Goal: Task Accomplishment & Management: Manage account settings

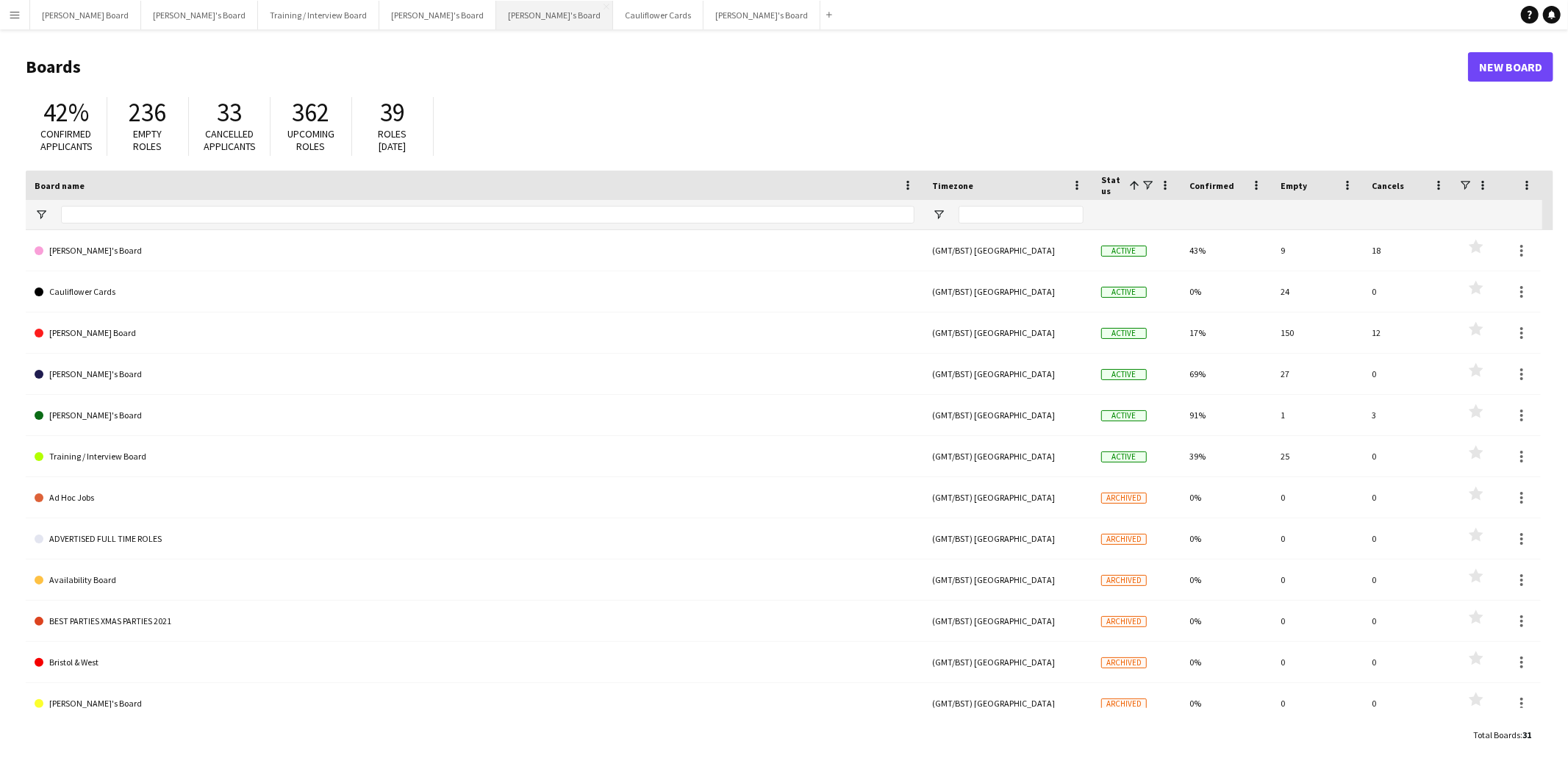
click at [497, 10] on button "[PERSON_NAME]'s Board Close" at bounding box center [555, 15] width 117 height 29
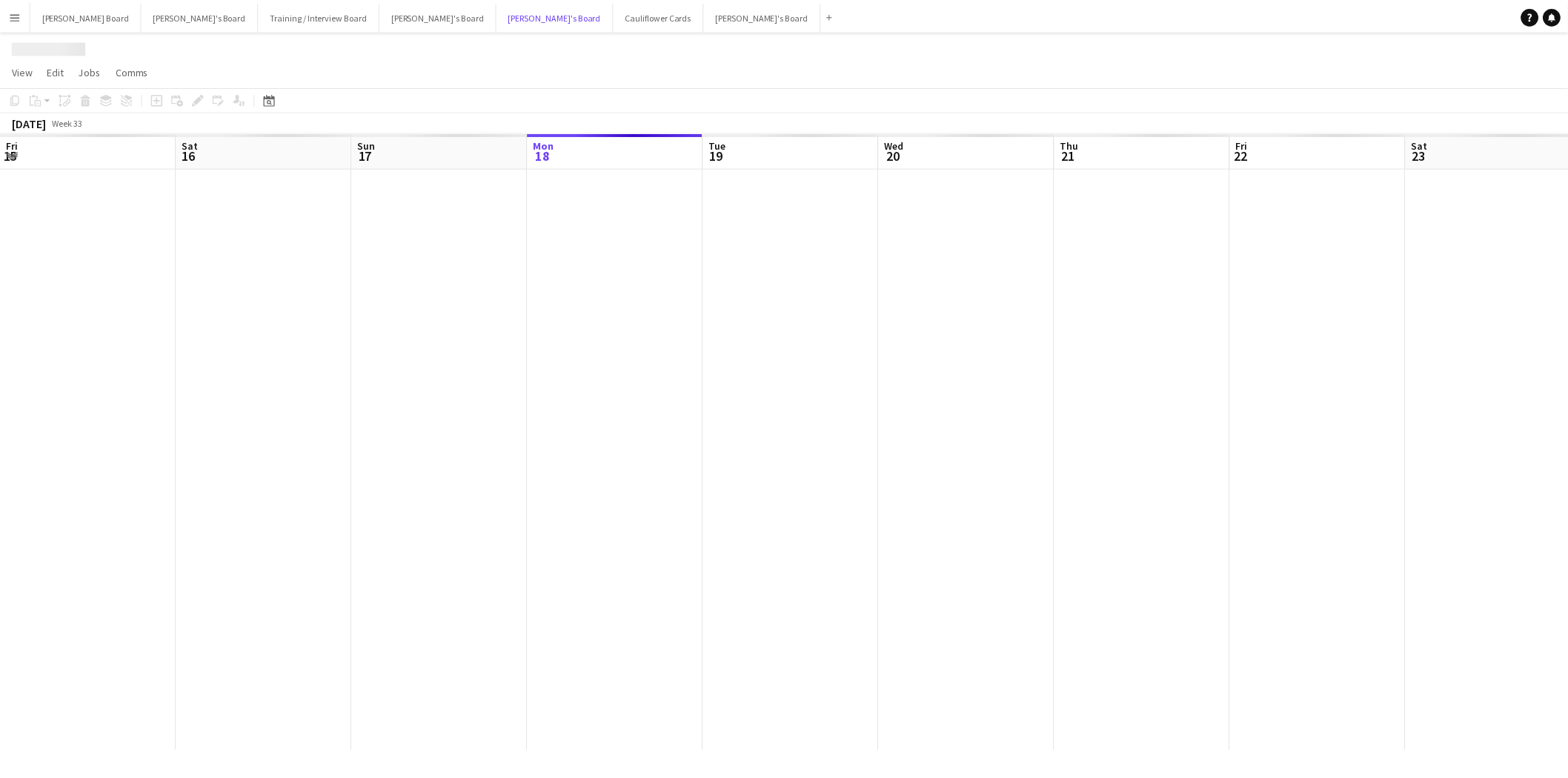
scroll to position [0, 353]
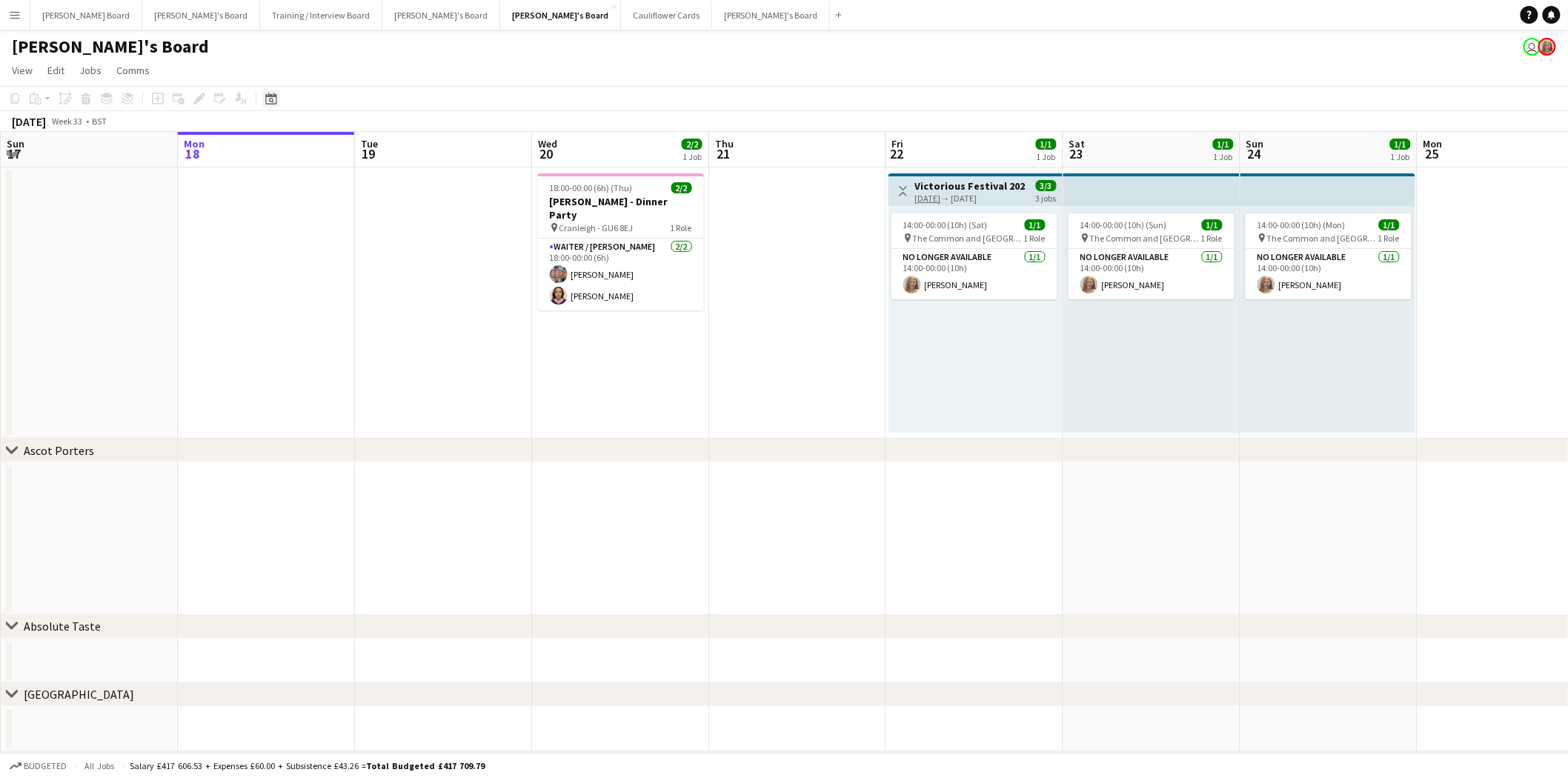
click at [269, 99] on icon at bounding box center [272, 100] width 6 height 6
drag, startPoint x: 272, startPoint y: 145, endPoint x: 285, endPoint y: 149, distance: 13.6
click at [273, 145] on span "[DATE]" at bounding box center [283, 150] width 27 height 13
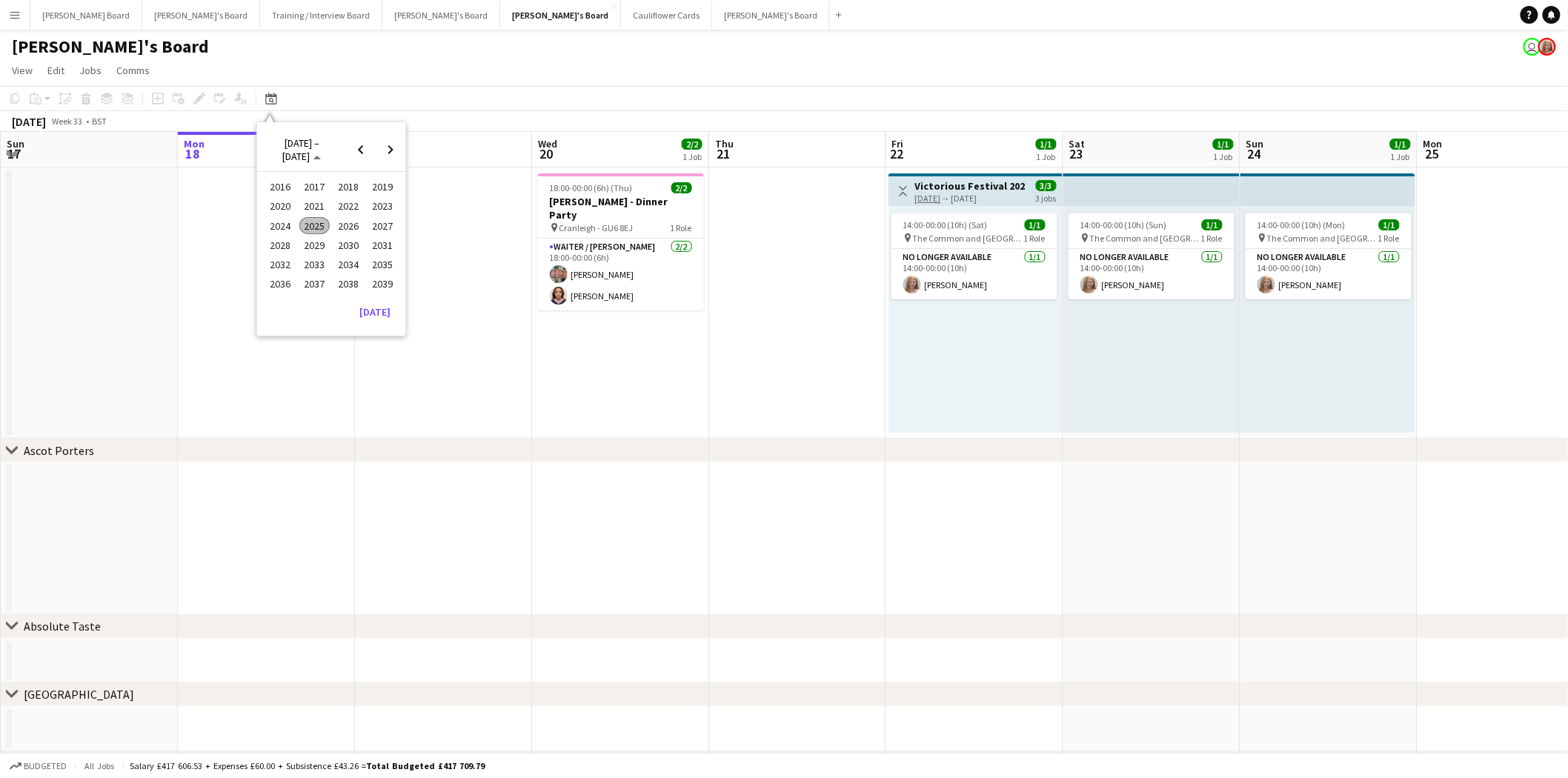
click at [285, 222] on span "2024" at bounding box center [280, 226] width 30 height 18
click at [279, 239] on span "SEP" at bounding box center [280, 245] width 30 height 18
click at [368, 225] on span "7" at bounding box center [370, 230] width 18 height 18
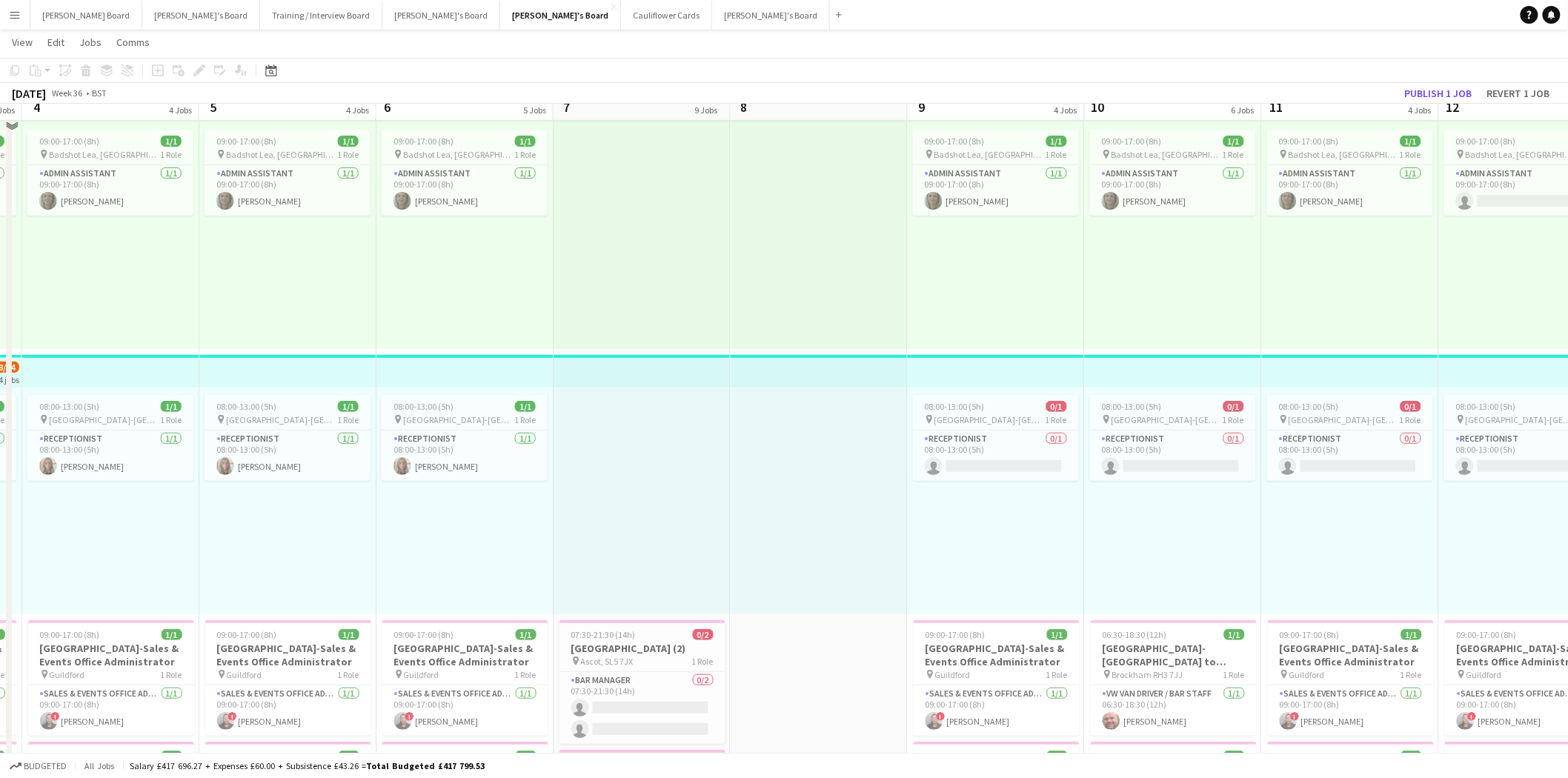
scroll to position [0, 0]
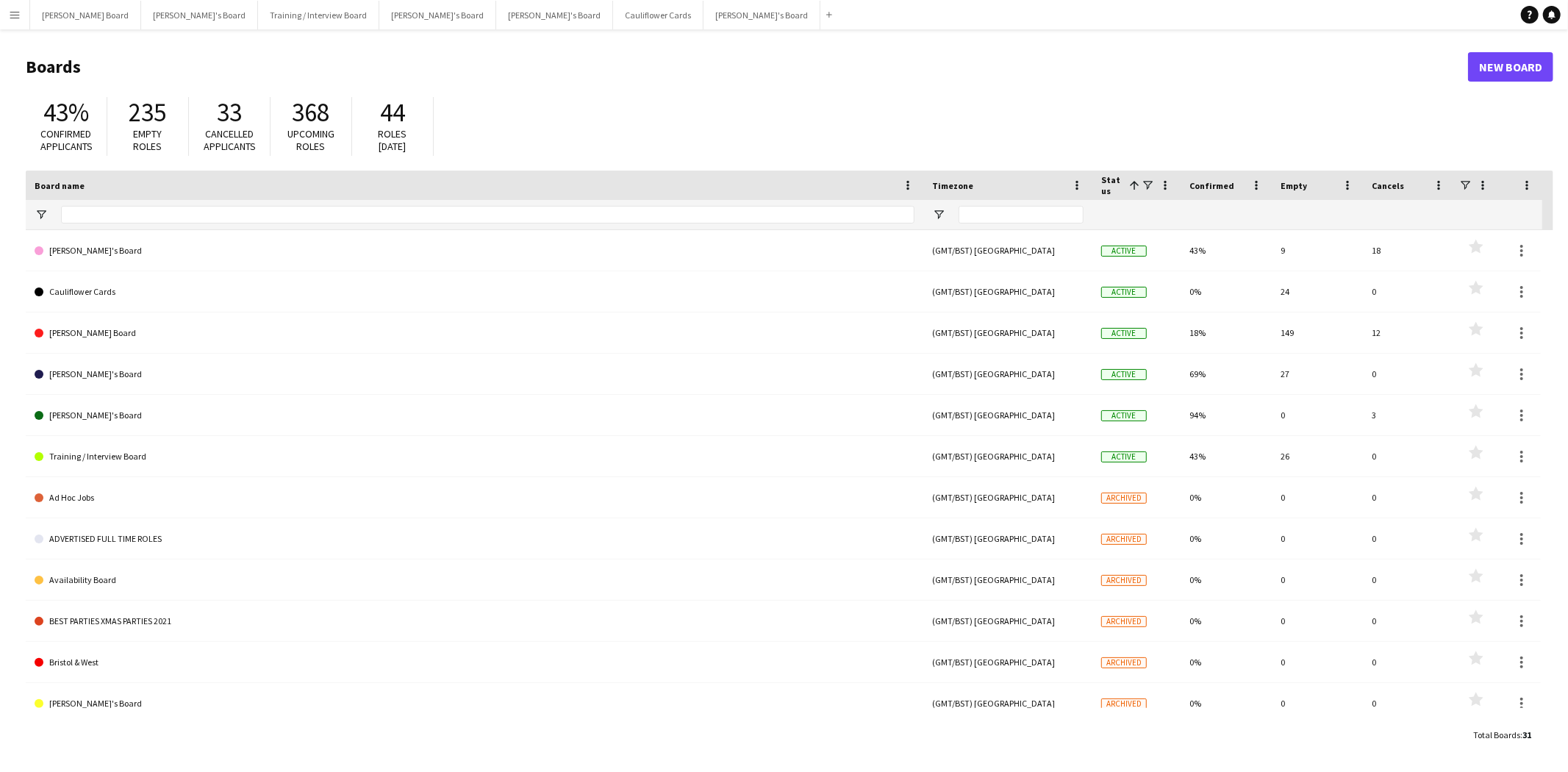
click at [20, 16] on button "Menu" at bounding box center [15, 15] width 30 height 30
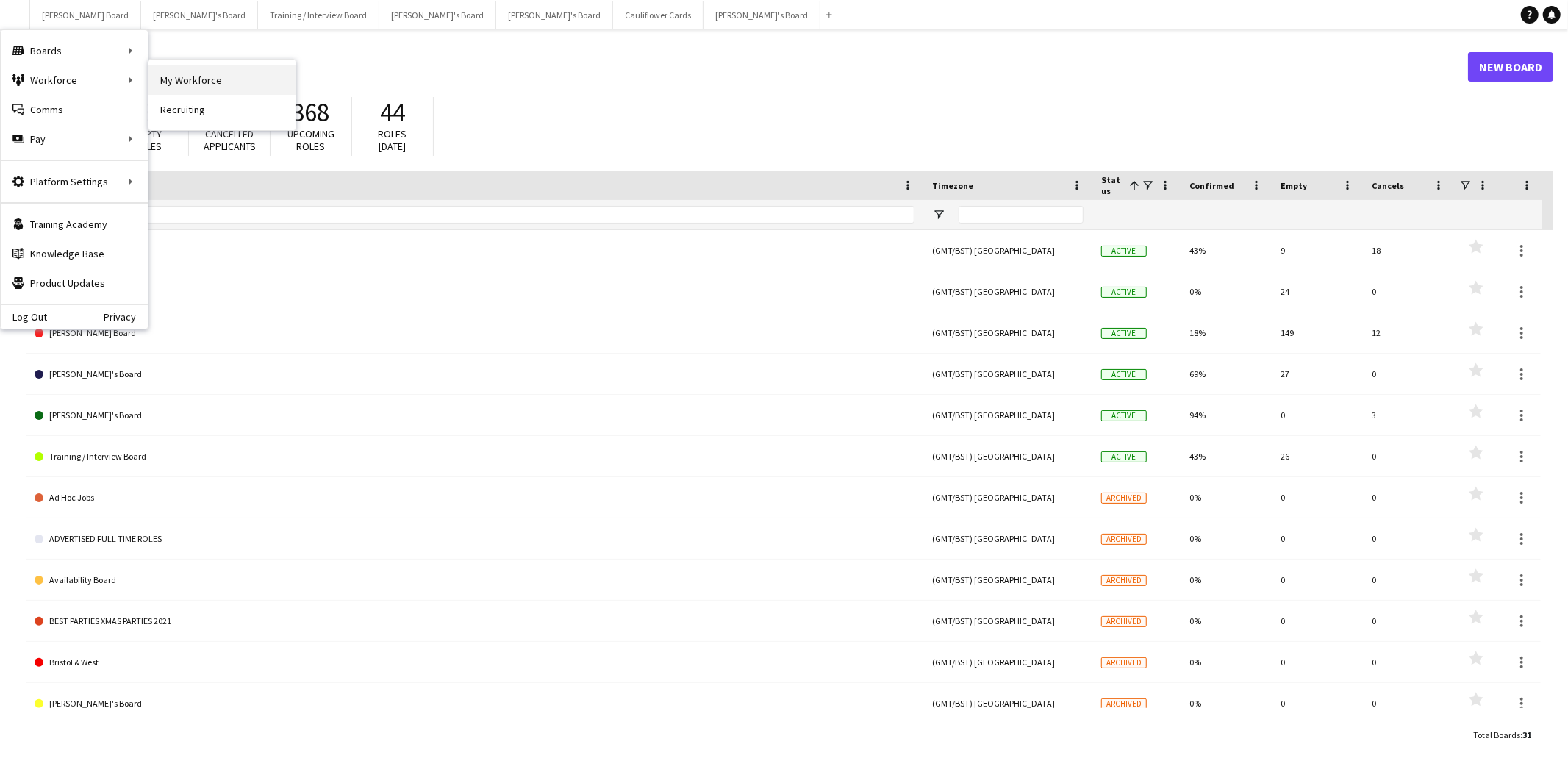
click at [216, 89] on link "My Workforce" at bounding box center [222, 80] width 147 height 30
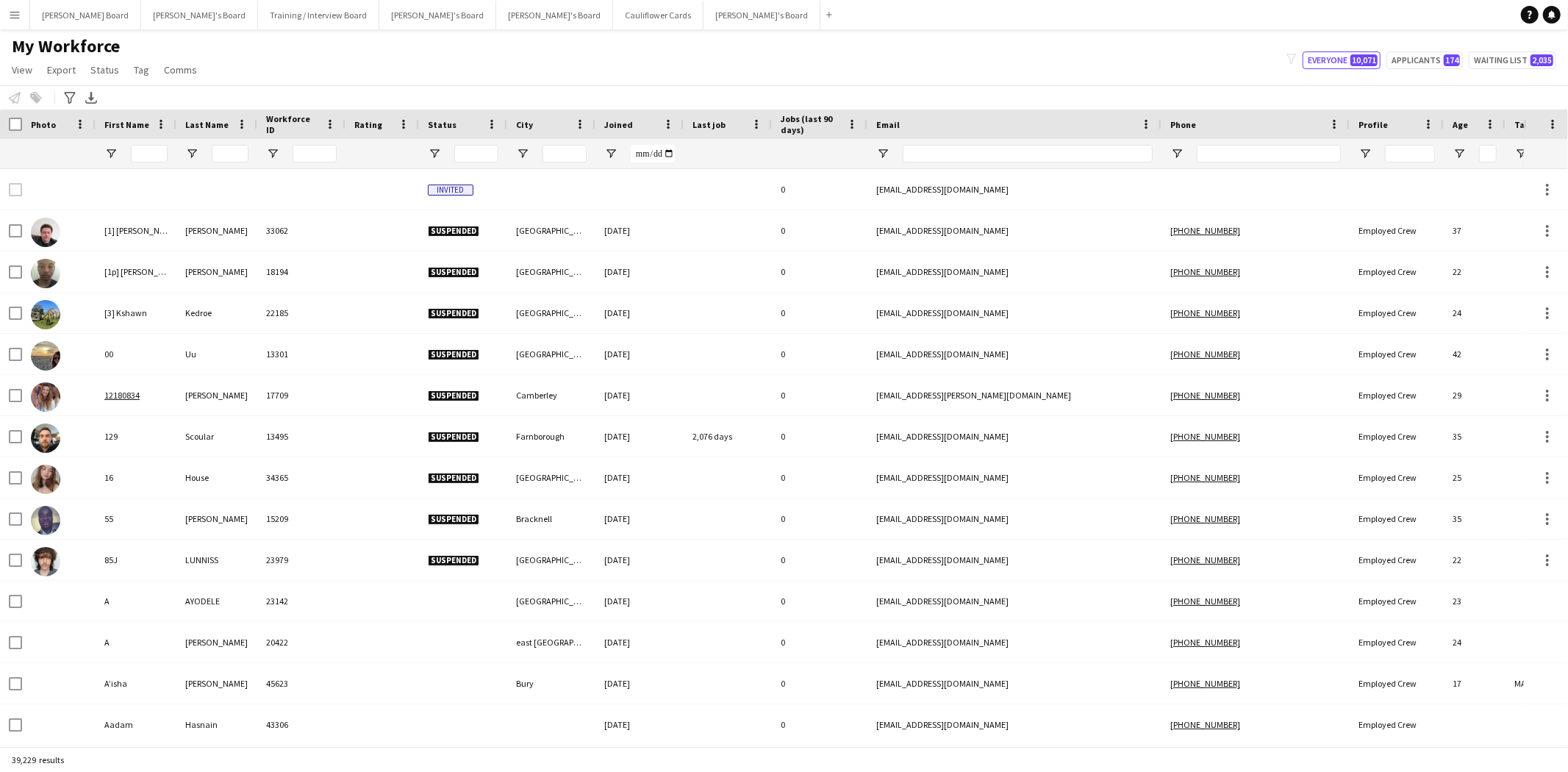
type input "******"
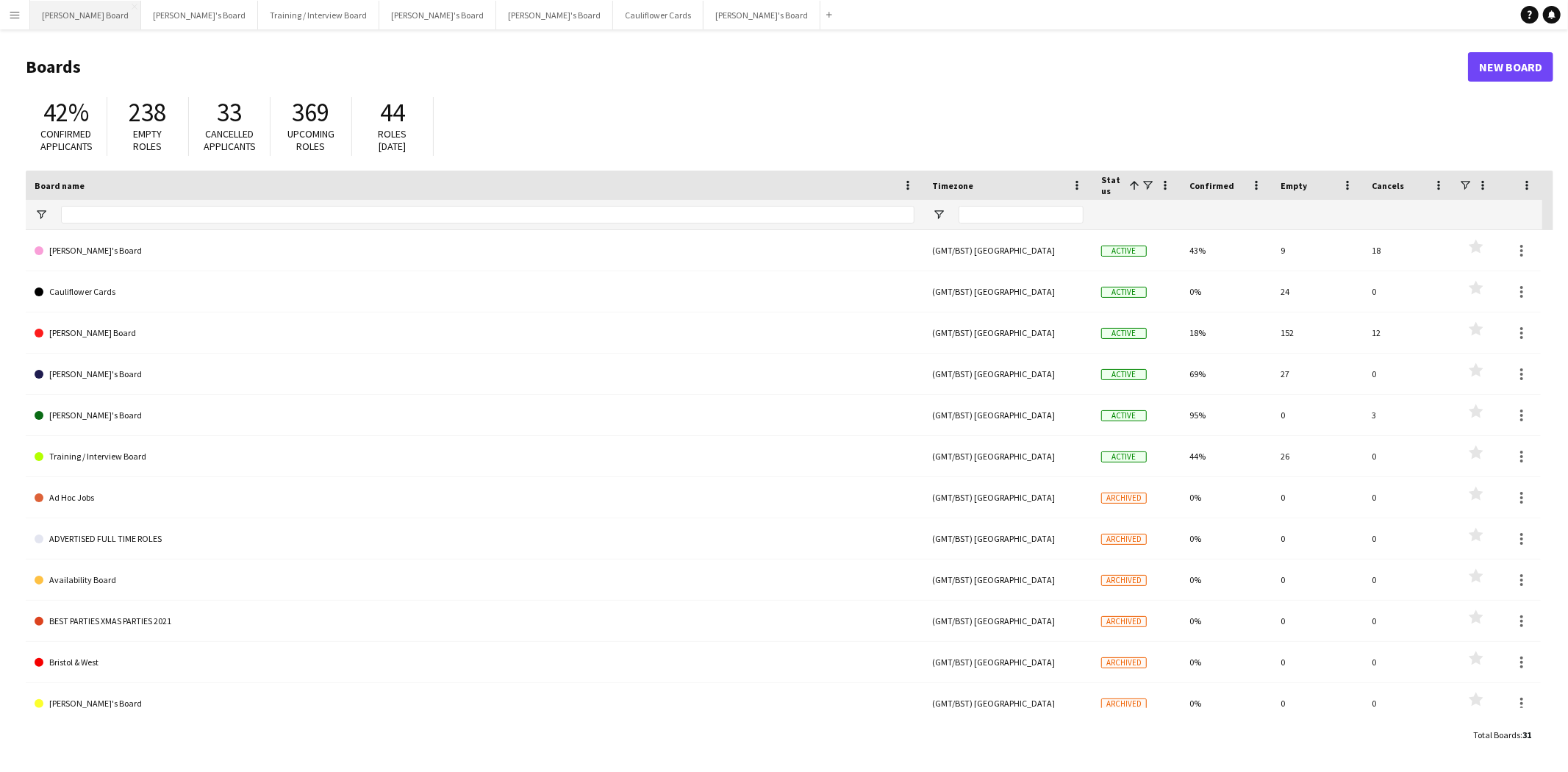
click at [62, 19] on button "[PERSON_NAME] Board Close" at bounding box center [85, 15] width 111 height 29
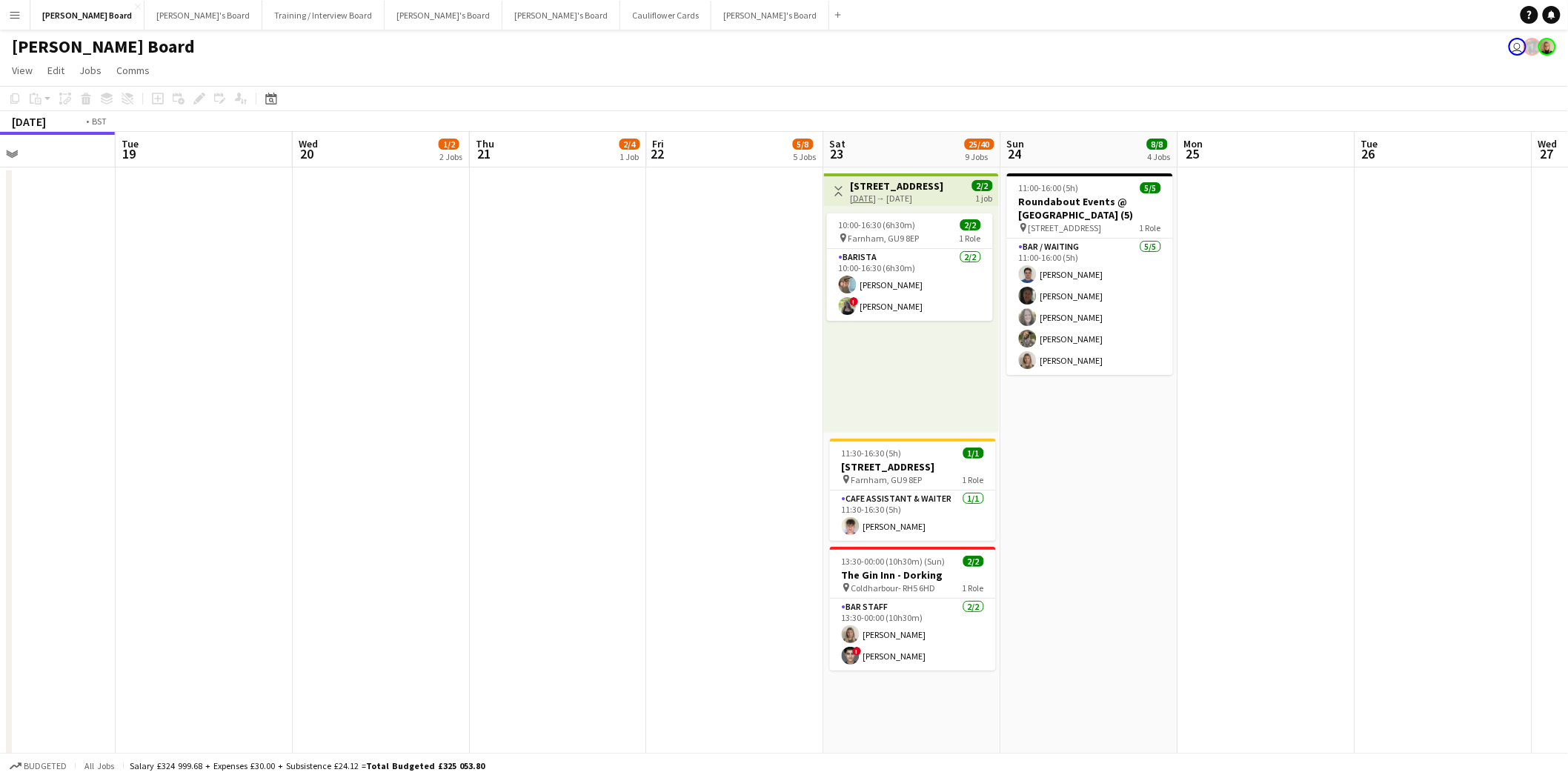
scroll to position [0, 602]
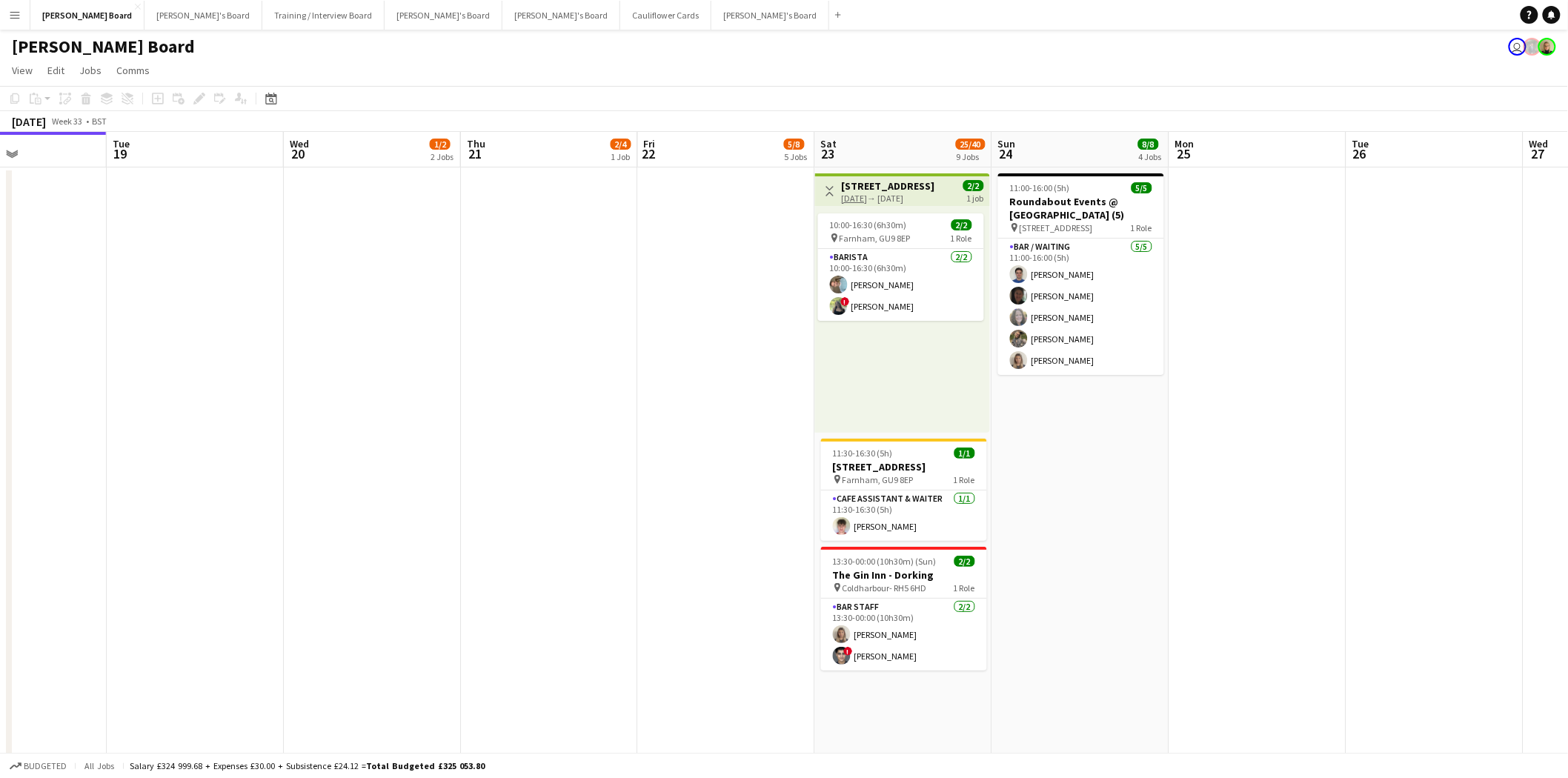
drag, startPoint x: 1343, startPoint y: 449, endPoint x: 1096, endPoint y: 454, distance: 247.1
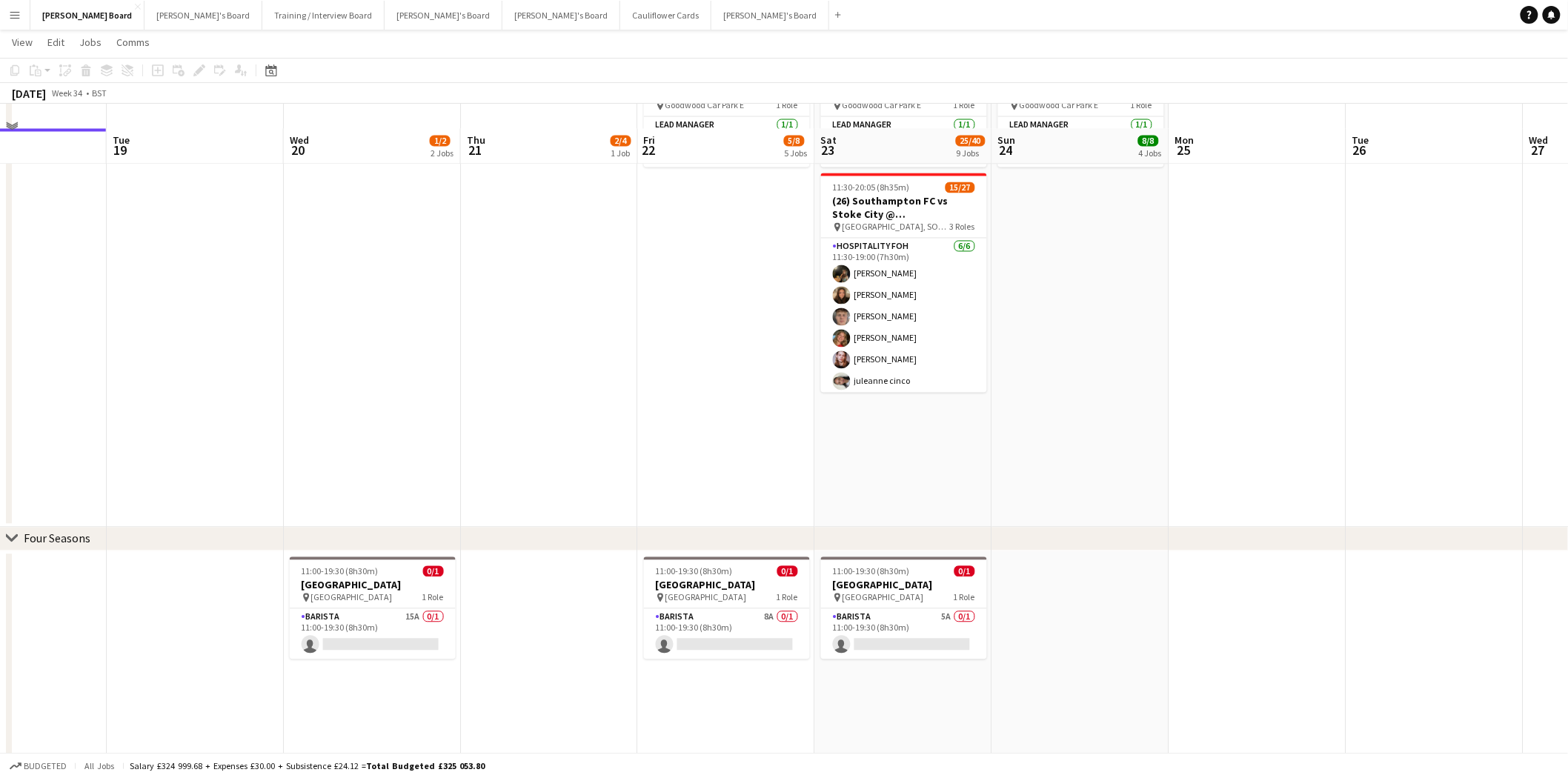
scroll to position [1152, 0]
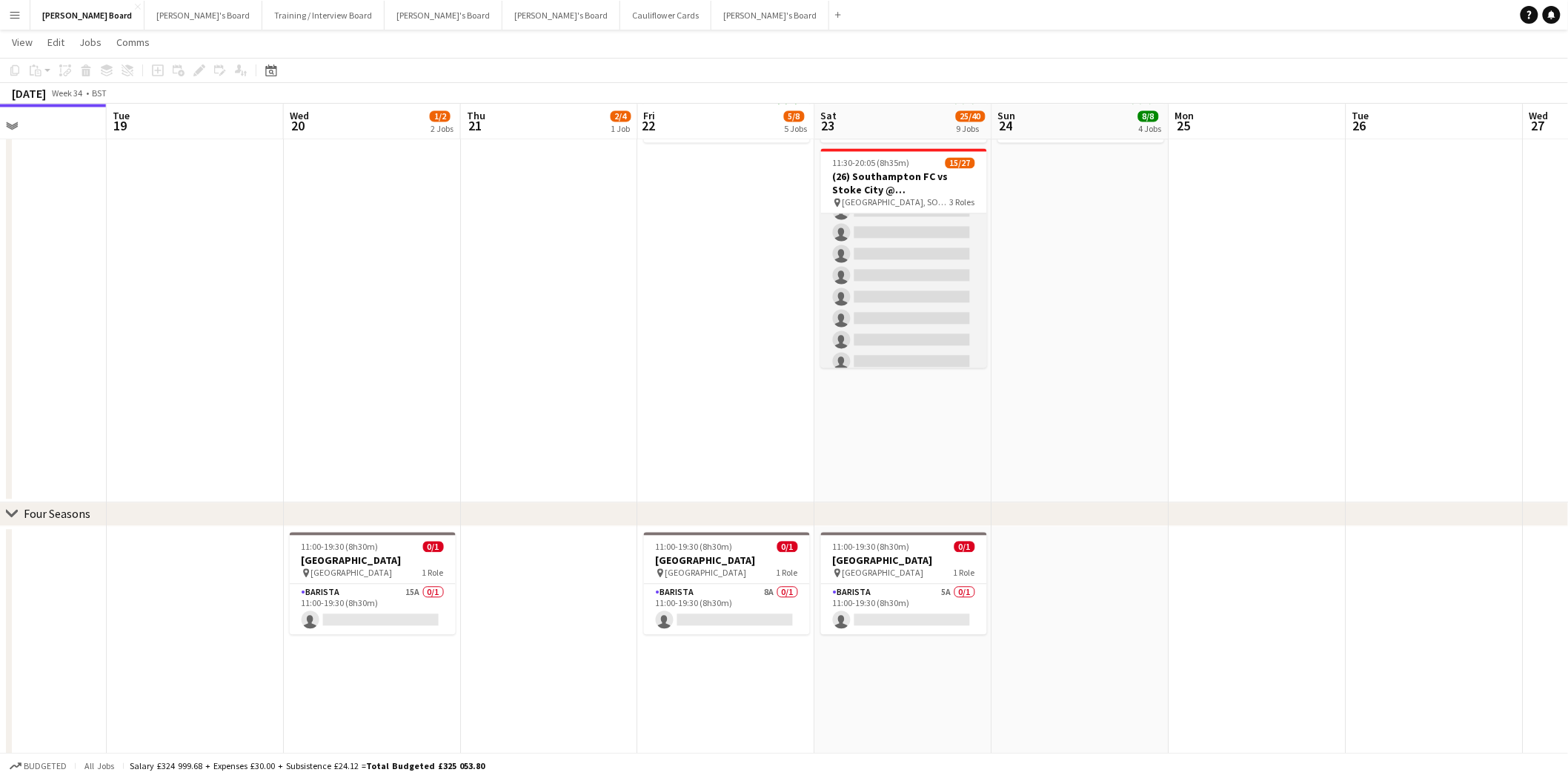
click at [887, 337] on app-card-role "Retail Kiosk 2I 2A [DATE] 13:00-17:00 (4h) [PERSON_NAME] [PERSON_NAME] ! [PERSO…" at bounding box center [903, 189] width 166 height 458
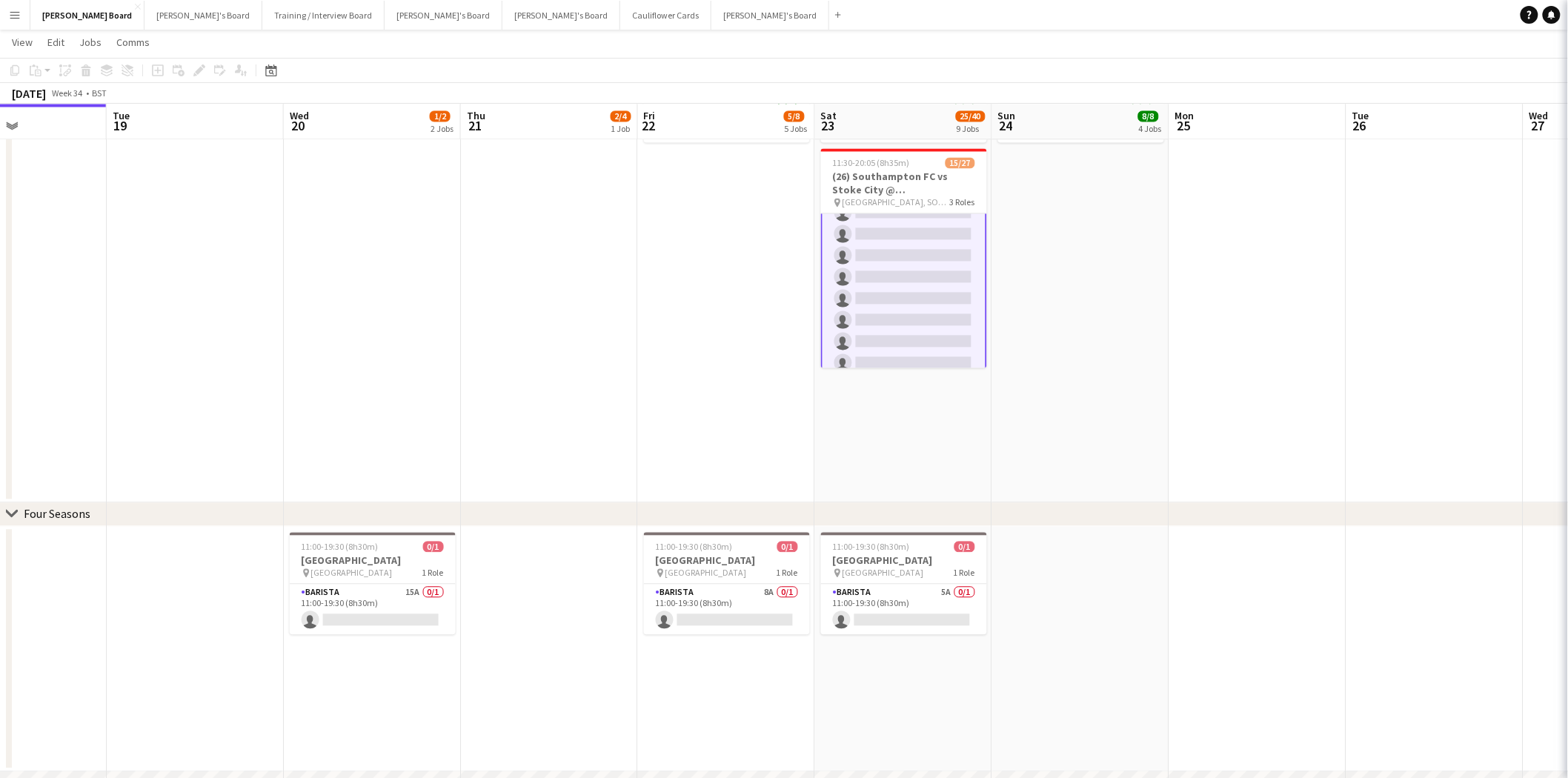
scroll to position [412, 0]
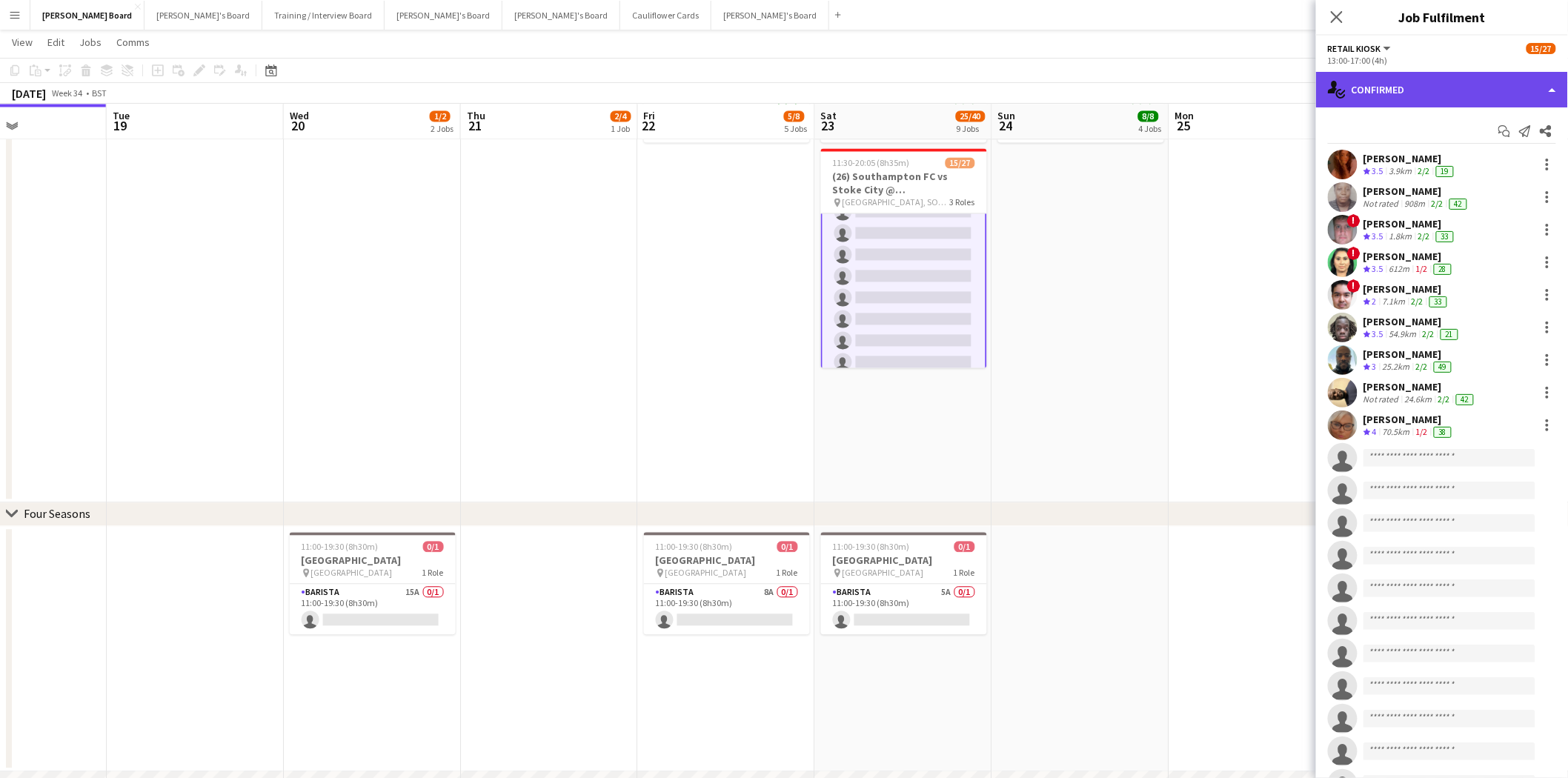
click at [1436, 83] on div "single-neutral-actions-check-2 Confirmed" at bounding box center [1441, 90] width 252 height 36
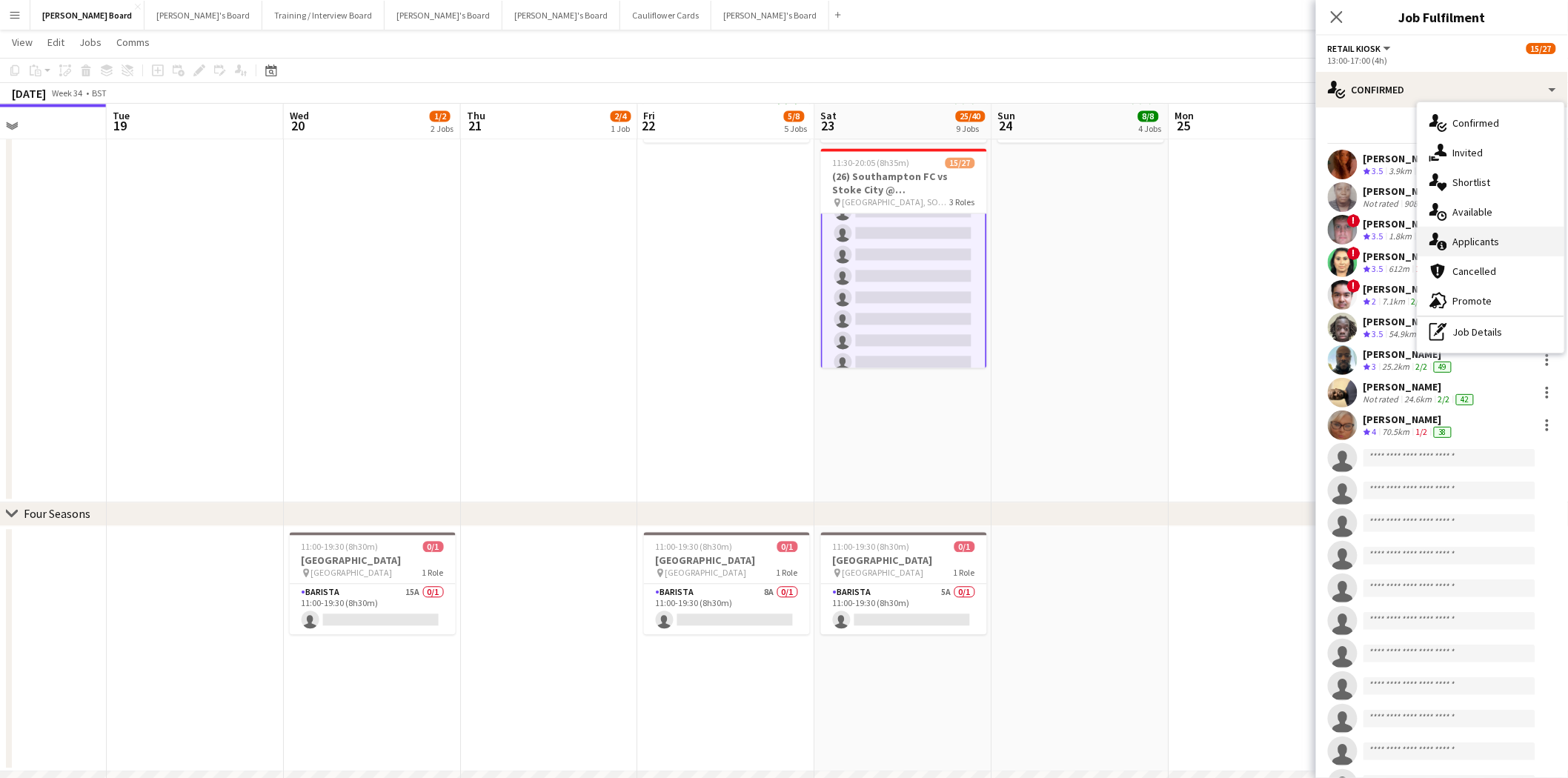
click at [1471, 248] on div "single-neutral-actions-information Applicants" at bounding box center [1491, 242] width 147 height 30
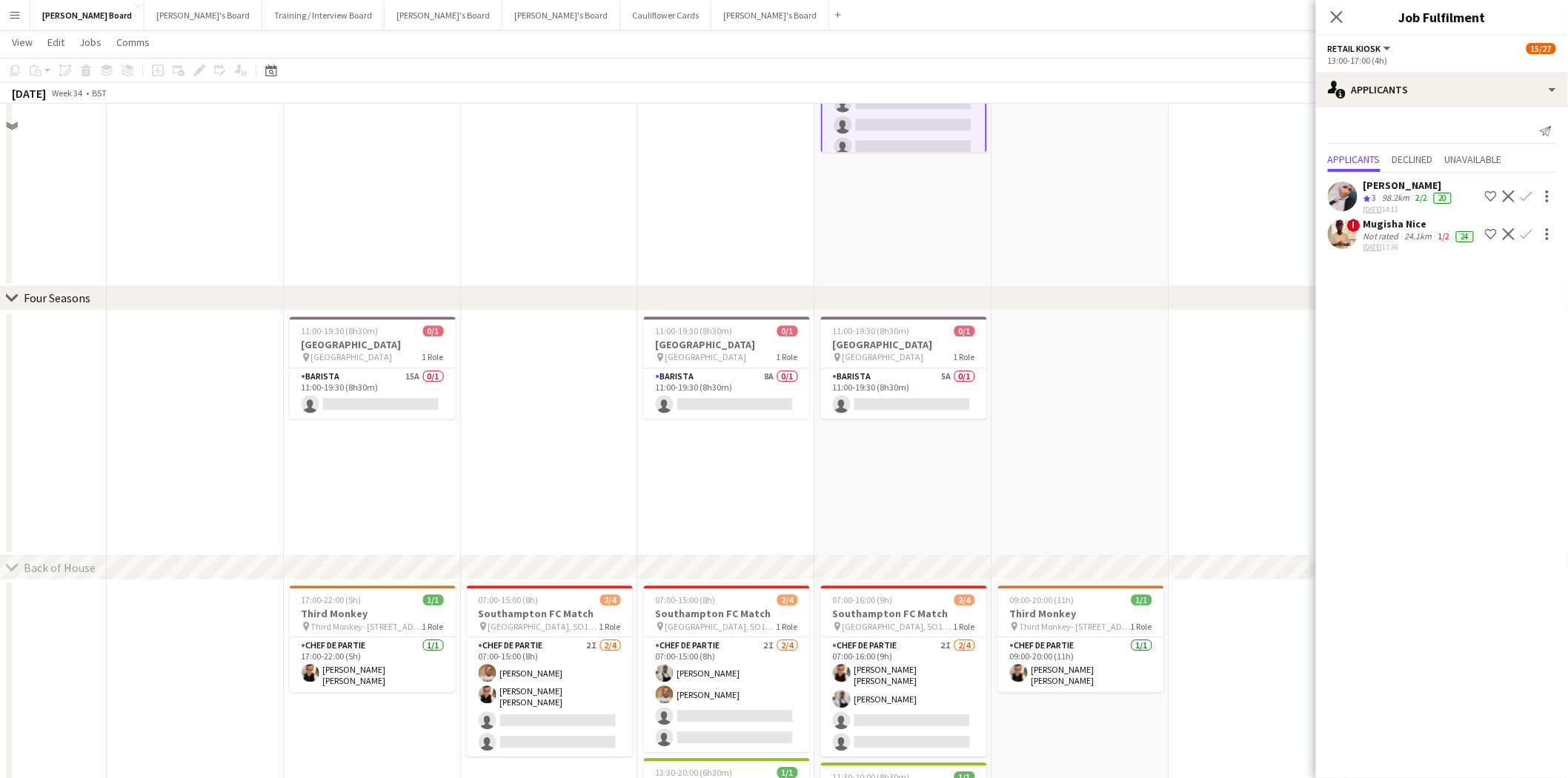
scroll to position [1317, 0]
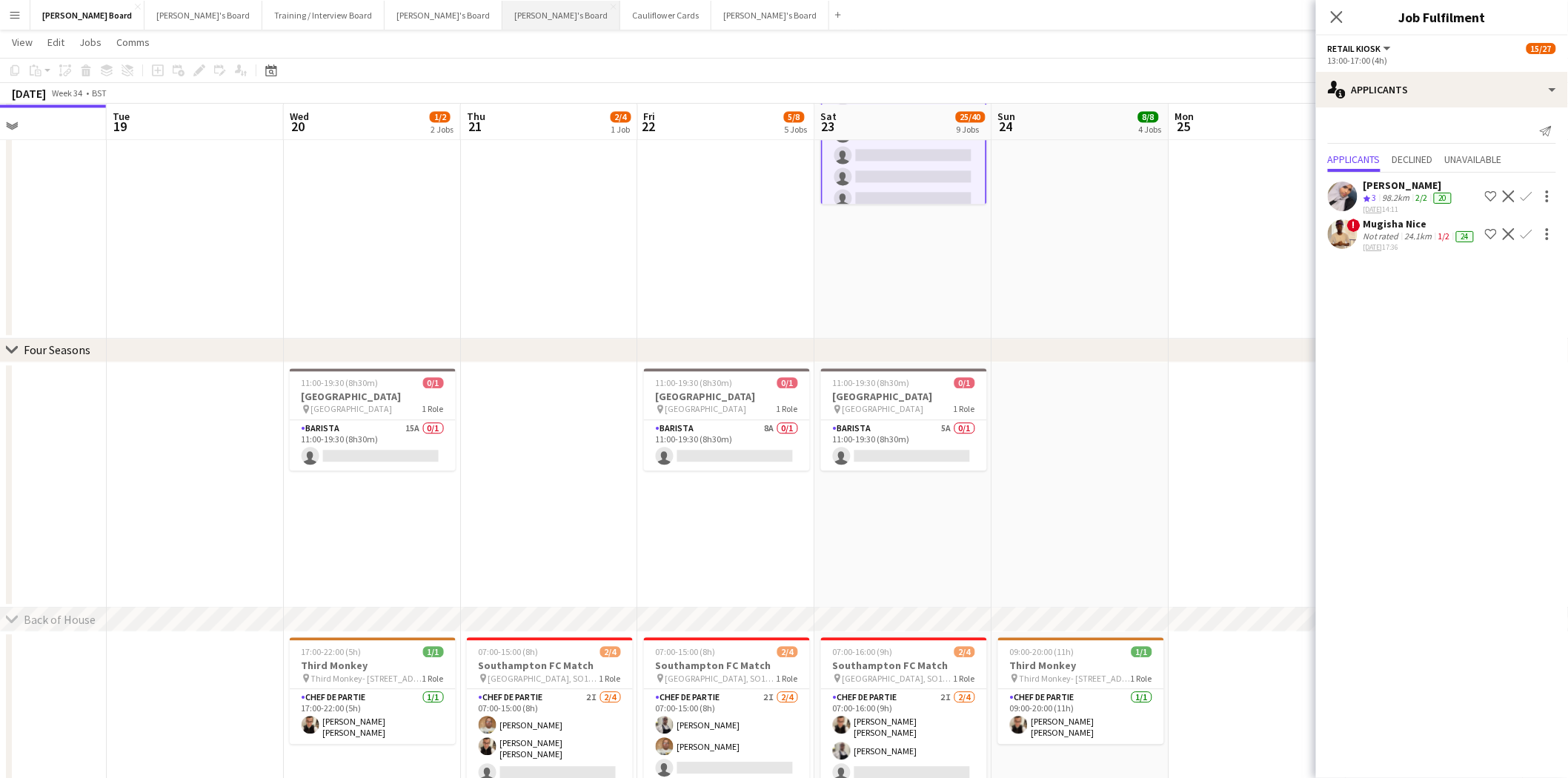
click at [502, 12] on button "[PERSON_NAME]'s Board Close" at bounding box center [561, 15] width 118 height 29
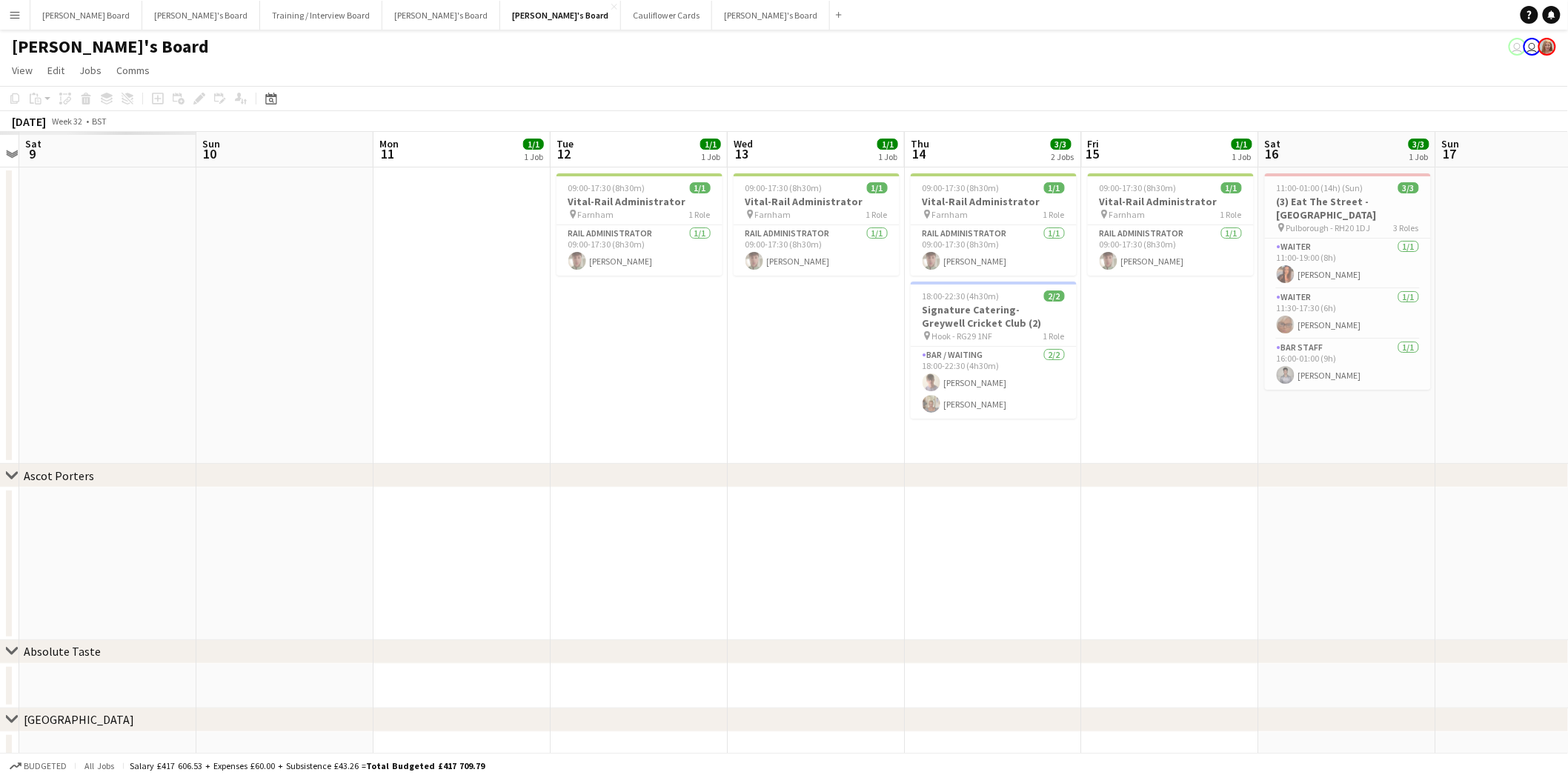
drag, startPoint x: 221, startPoint y: 304, endPoint x: 1247, endPoint y: 322, distance: 1026.2
click at [1247, 322] on app-calendar-viewport "Fri 8 Sat 9 Sun 10 Mon 11 1/1 1 Job Tue 12 1/1 1 Job Wed 13 1/1 1 Job Thu 14 3/…" at bounding box center [784, 488] width 1568 height 713
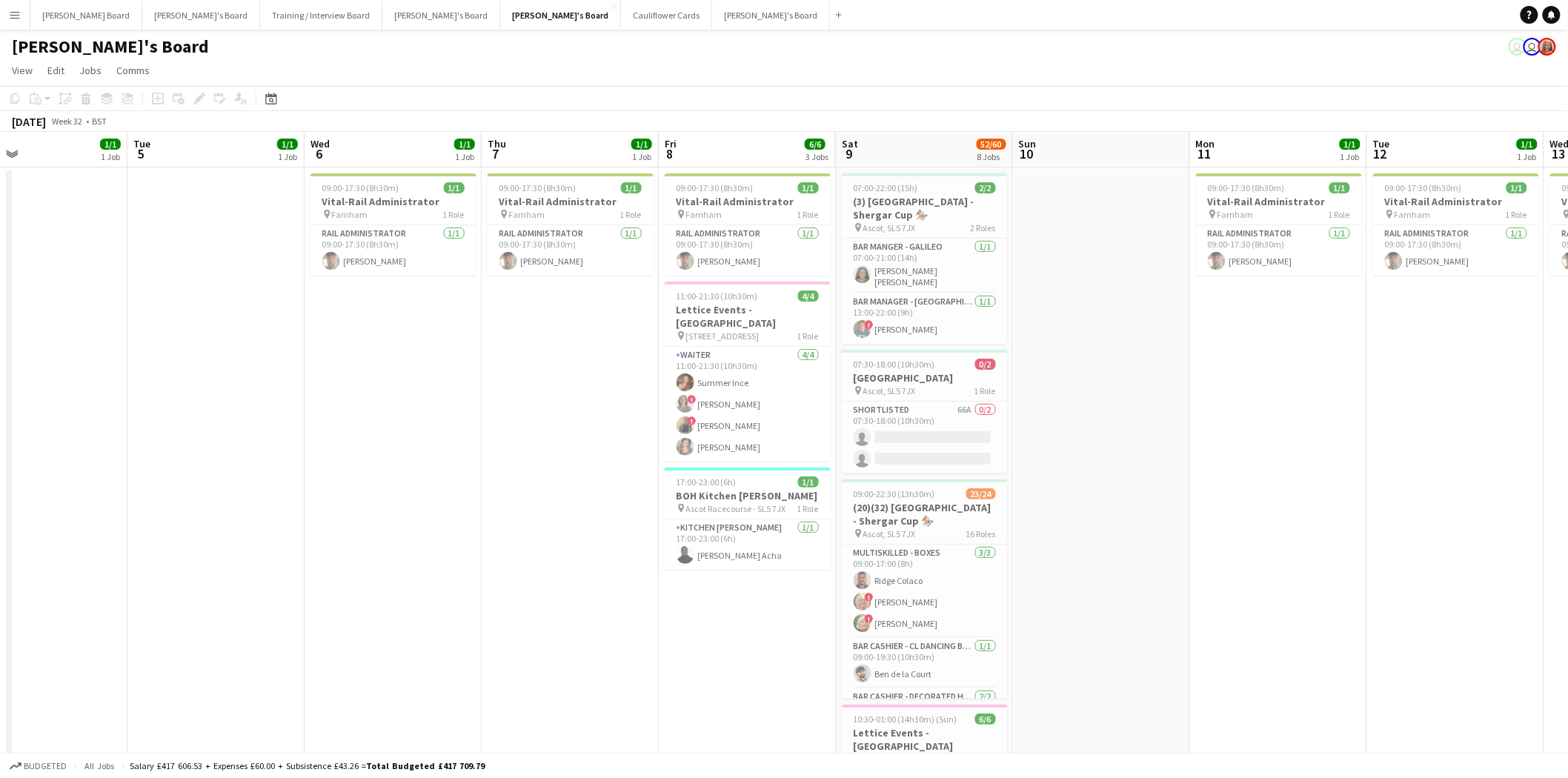
scroll to position [0, 463]
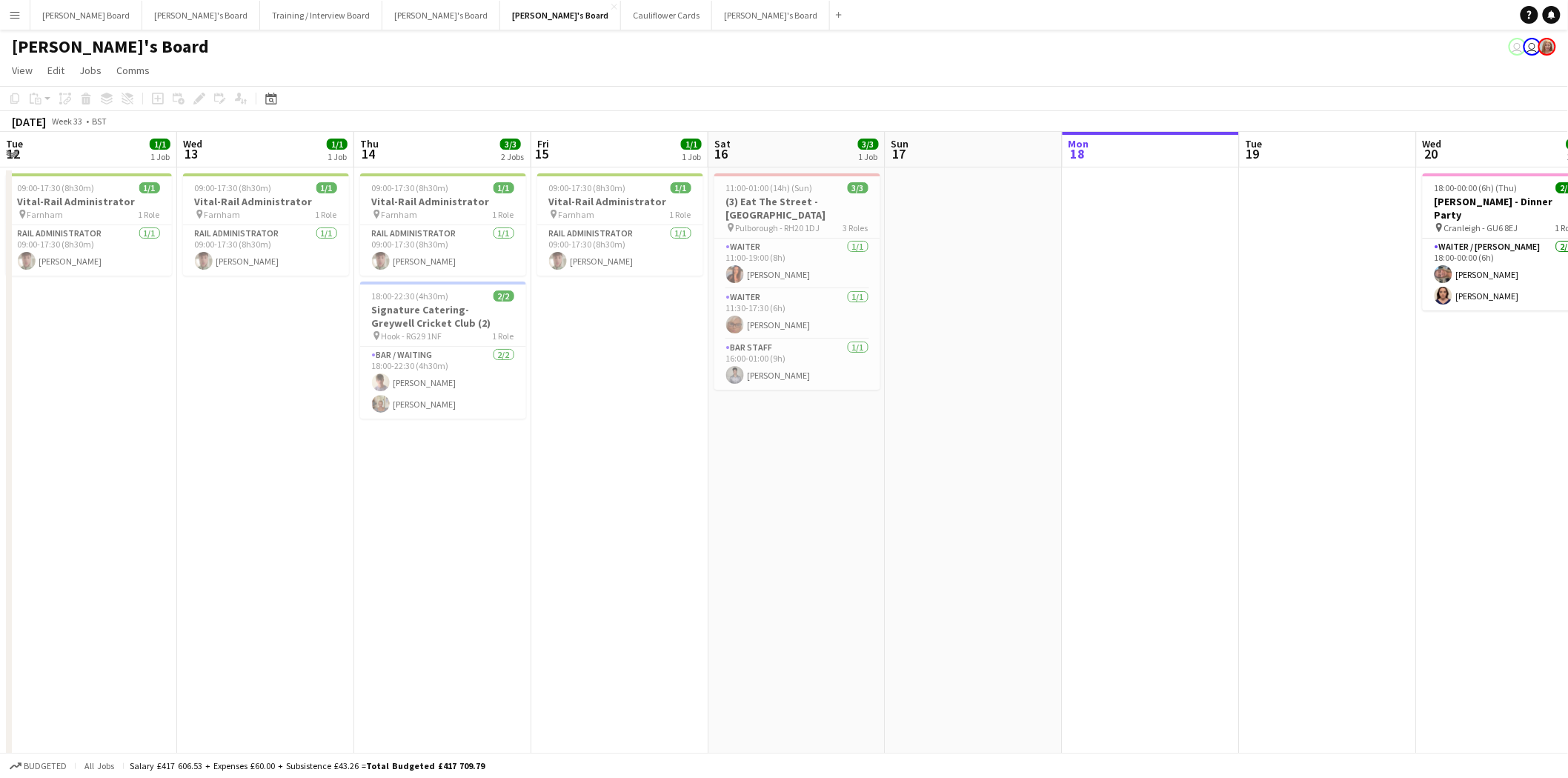
drag, startPoint x: 214, startPoint y: 448, endPoint x: -305, endPoint y: 351, distance: 528.0
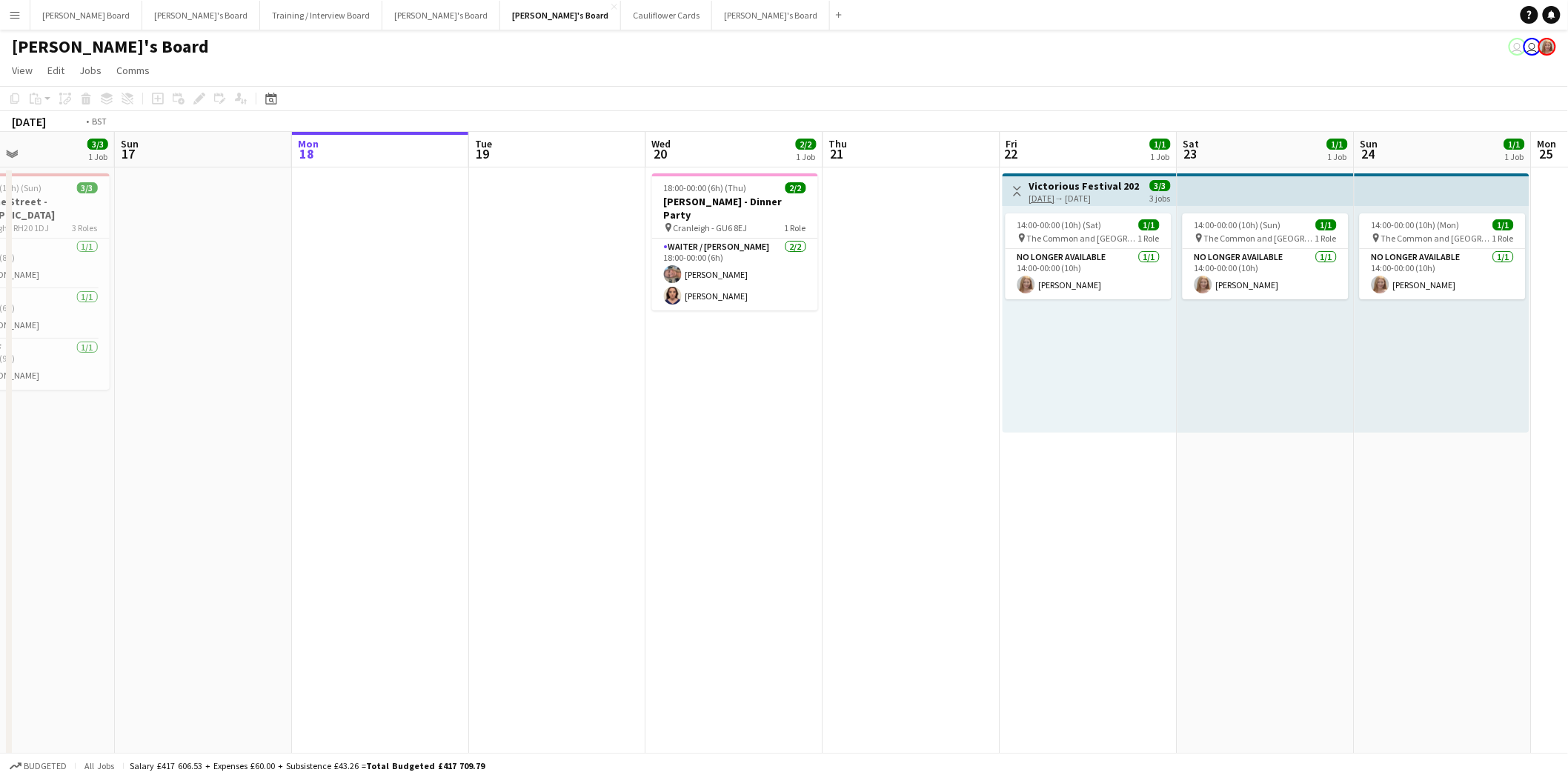
scroll to position [0, 515]
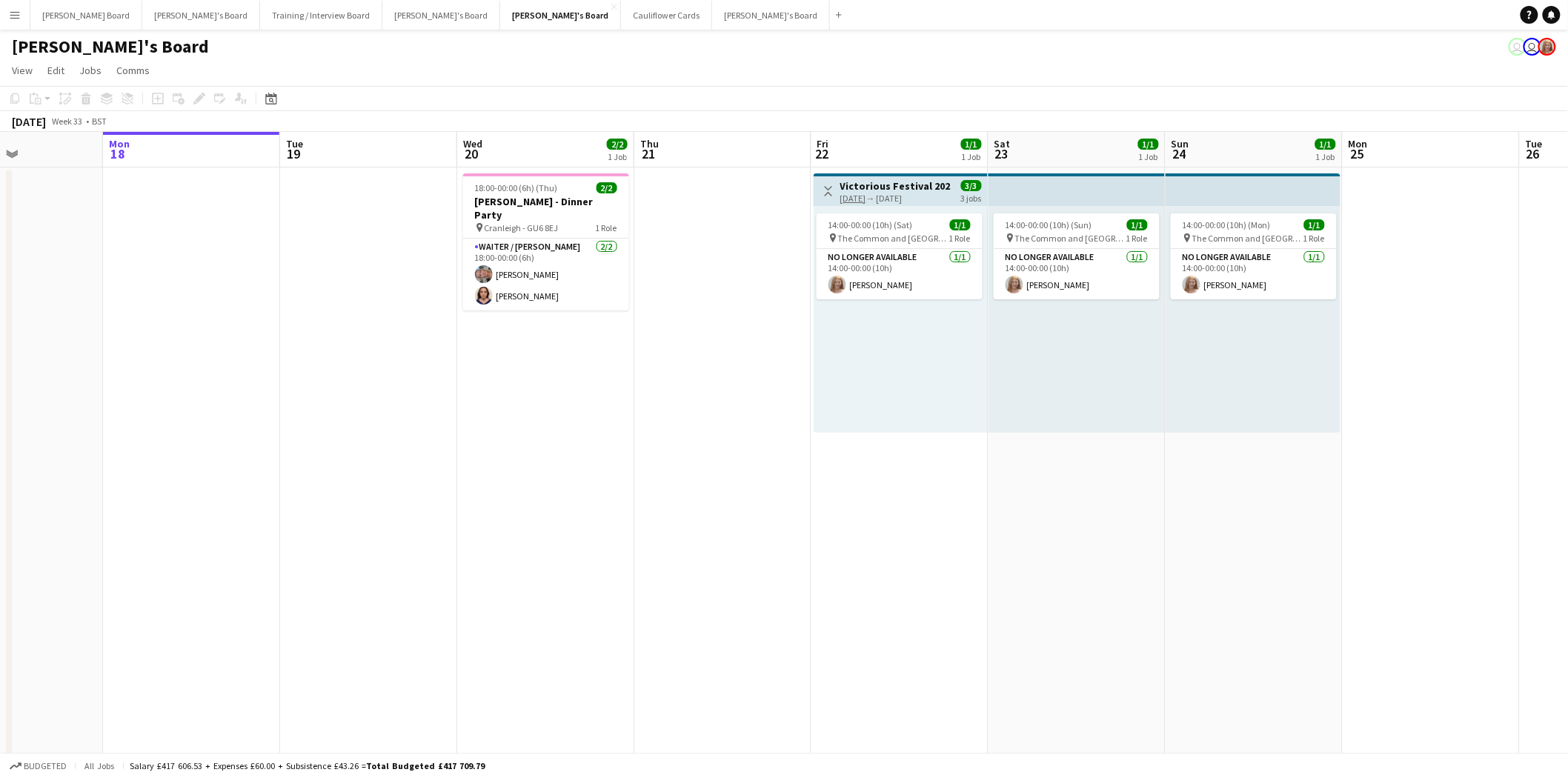
drag, startPoint x: 1395, startPoint y: 346, endPoint x: 409, endPoint y: 379, distance: 986.6
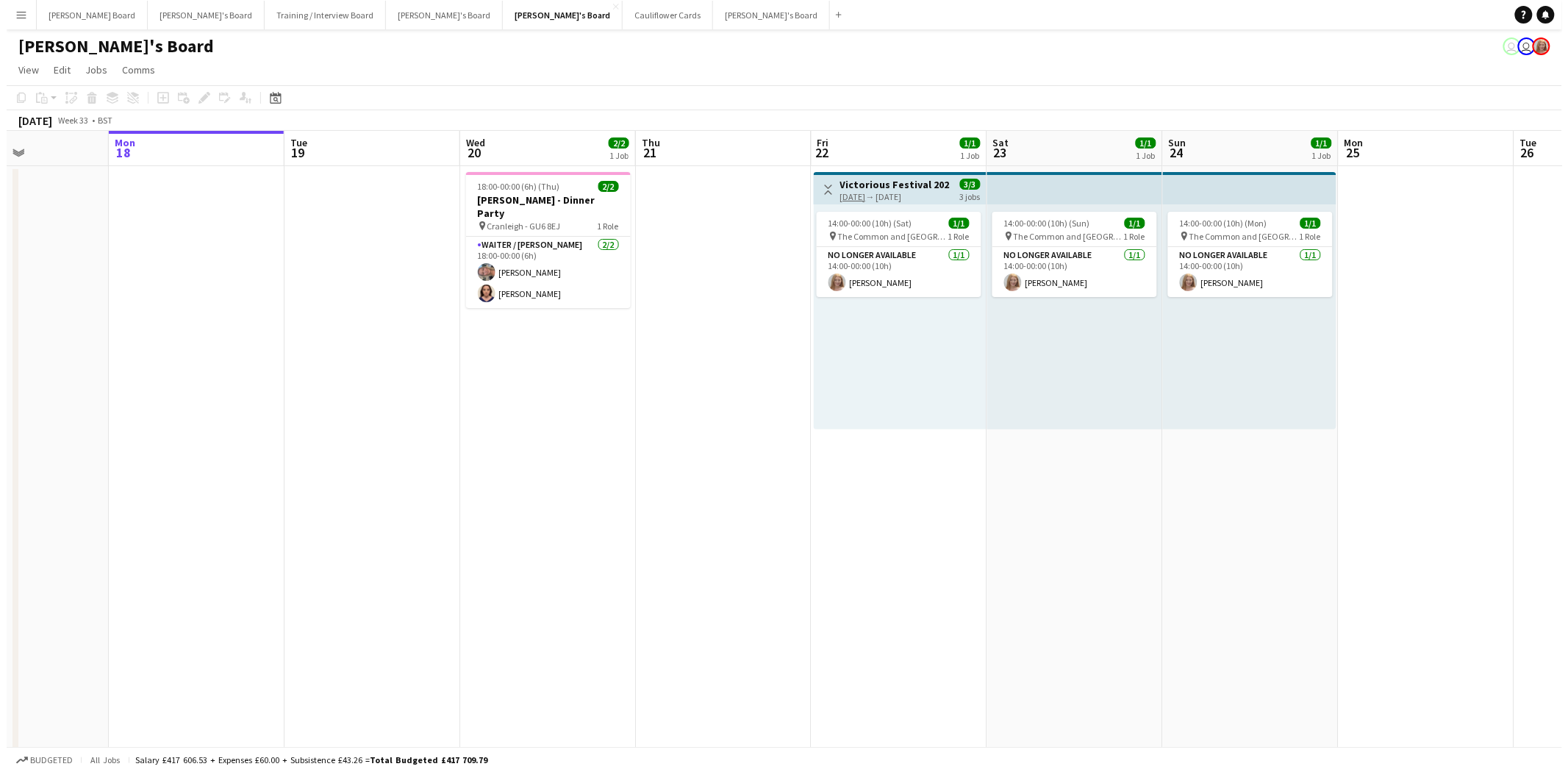
scroll to position [0, 427]
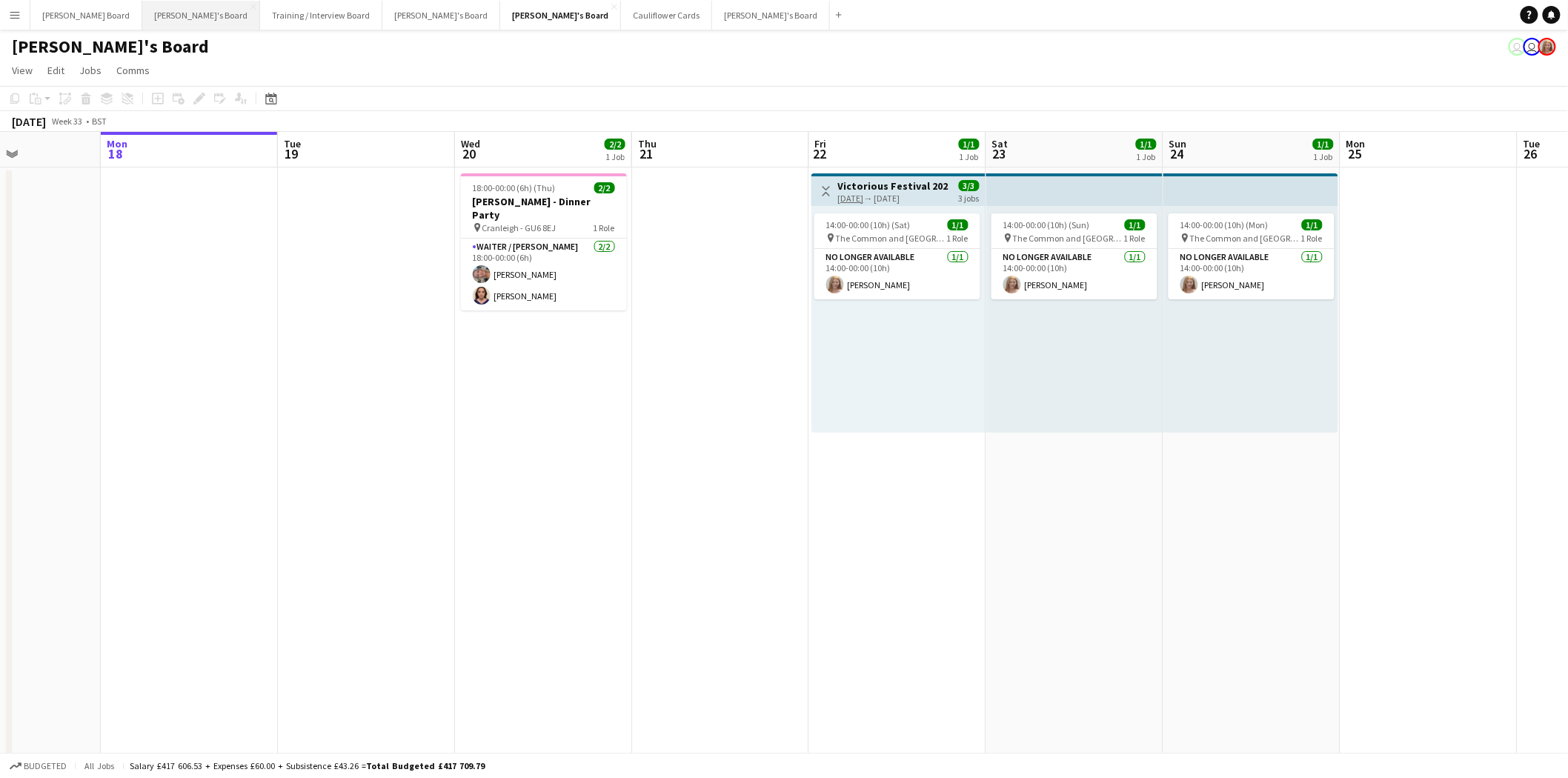
click at [142, 13] on button "[PERSON_NAME]'s Board Close" at bounding box center [202, 15] width 118 height 29
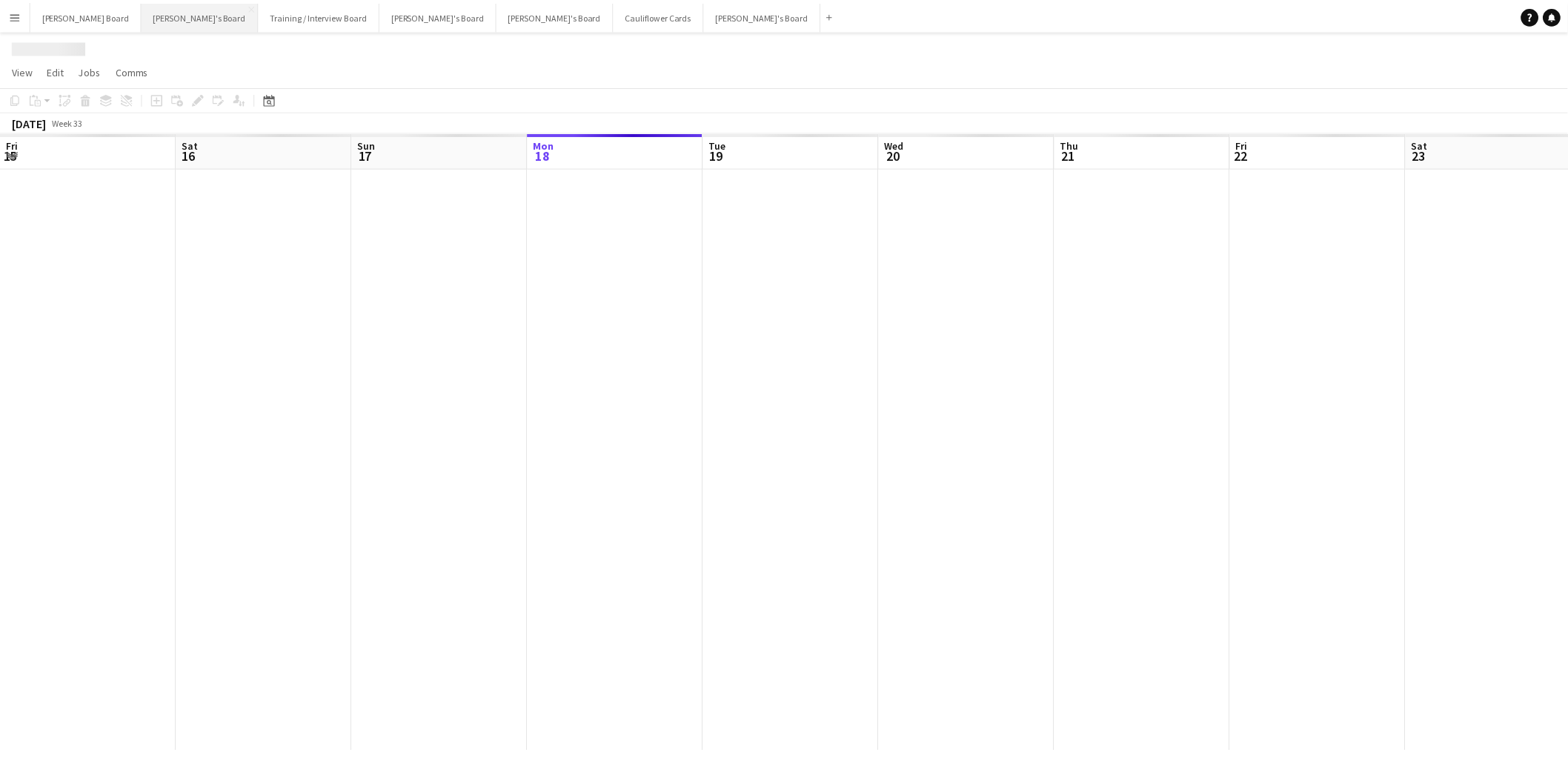
scroll to position [0, 353]
